Goal: Task Accomplishment & Management: Manage account settings

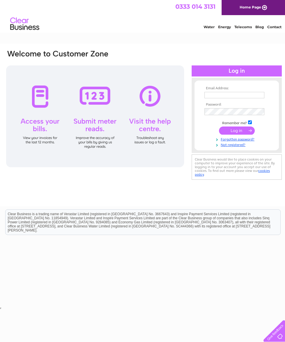
click at [254, 94] on input "text" at bounding box center [234, 95] width 60 height 6
type input "broughstore@btinternet.com"
click at [239, 134] on input "submit" at bounding box center [237, 130] width 36 height 8
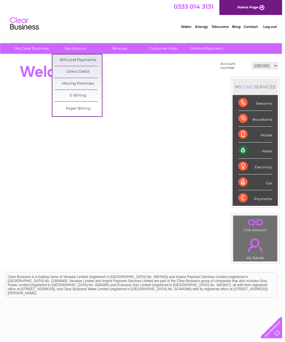
click at [88, 60] on link "Bills and Payments" at bounding box center [79, 61] width 48 height 12
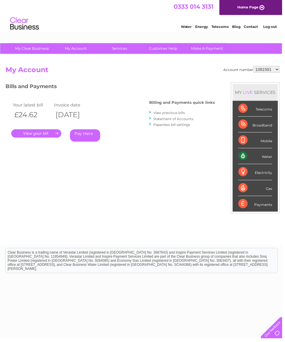
click at [37, 131] on link "." at bounding box center [36, 135] width 51 height 8
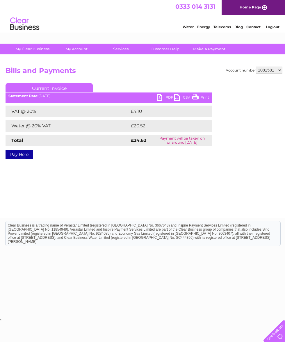
click at [158, 95] on link "PDF" at bounding box center [165, 98] width 17 height 8
